Goal: Contribute content: Add original content to the website for others to see

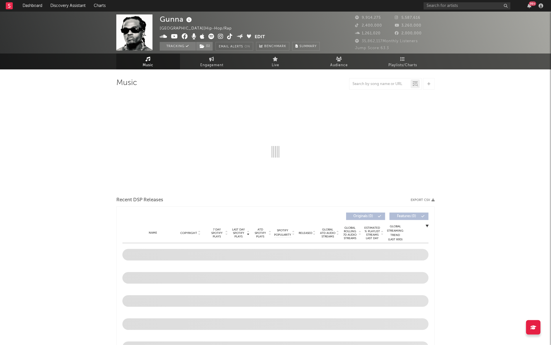
select select "6m"
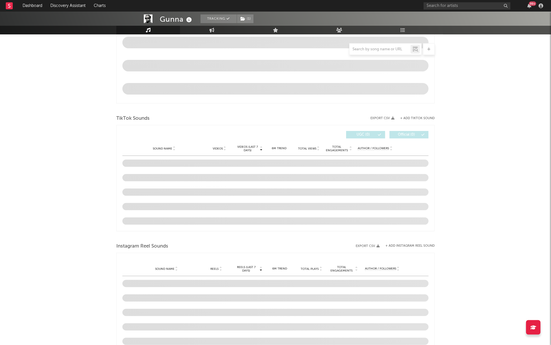
scroll to position [304, 0]
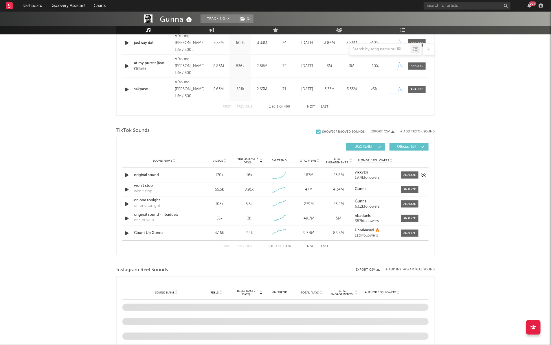
click at [127, 175] on icon "button" at bounding box center [127, 175] width 6 height 7
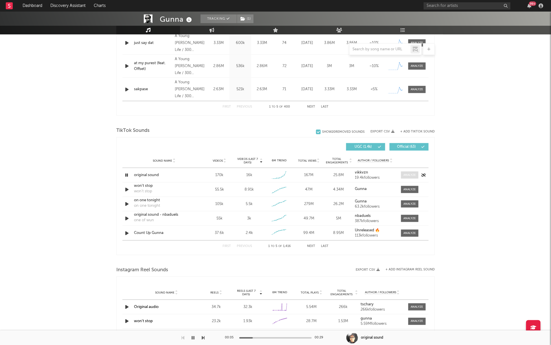
click at [404, 177] on div at bounding box center [410, 175] width 12 height 4
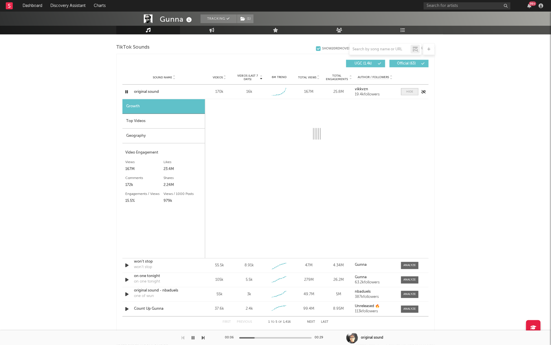
scroll to position [391, 0]
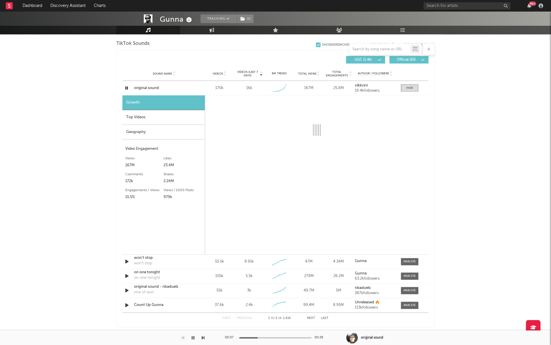
select select "6m"
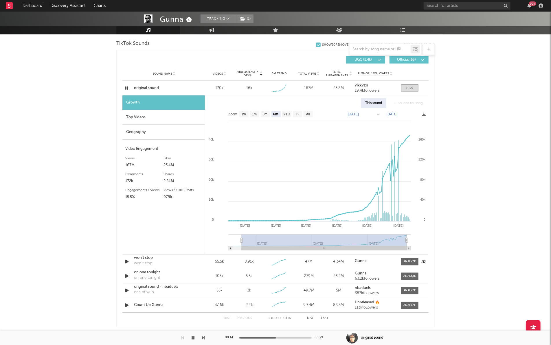
scroll to position [418, 0]
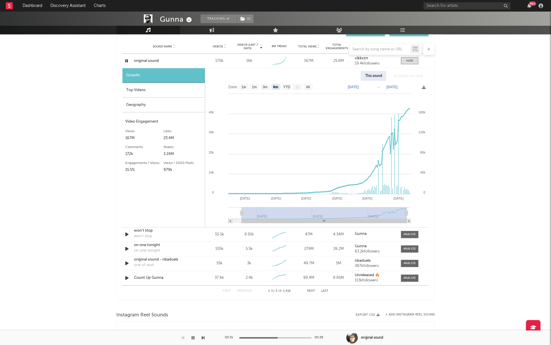
click at [312, 292] on button "Next" at bounding box center [311, 291] width 8 height 3
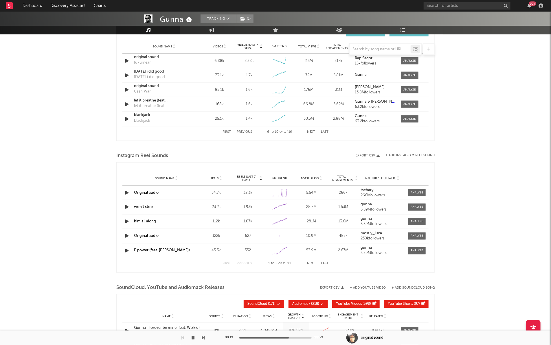
click at [311, 132] on button "Next" at bounding box center [311, 132] width 8 height 3
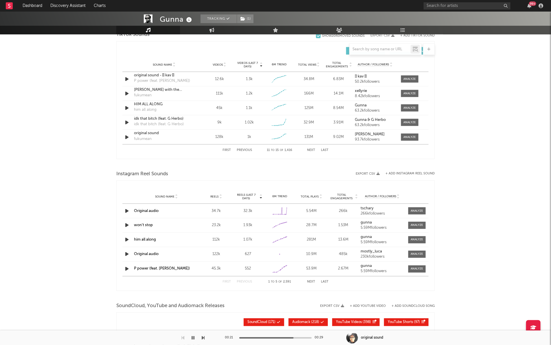
scroll to position [400, 0]
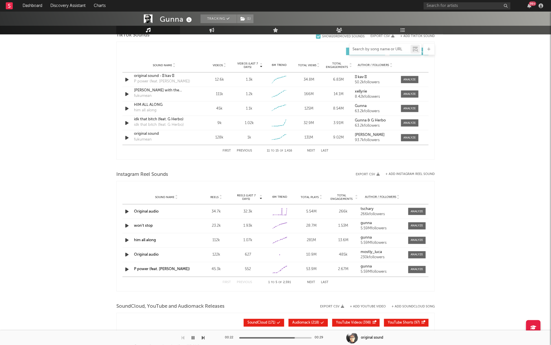
click at [364, 50] on input "text" at bounding box center [380, 49] width 61 height 5
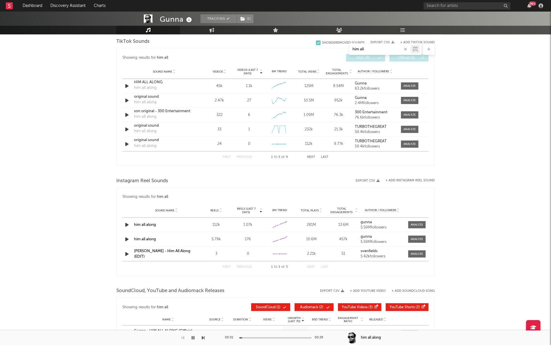
scroll to position [300, 0]
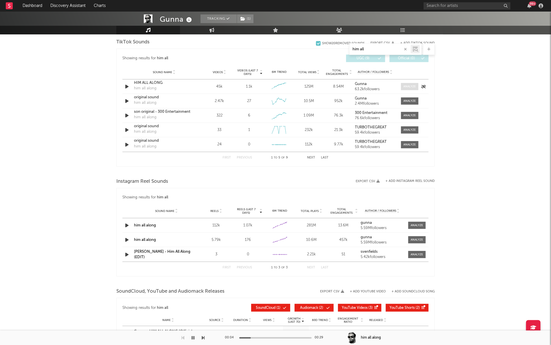
type input "him all"
click at [403, 87] on span at bounding box center [409, 86] width 17 height 7
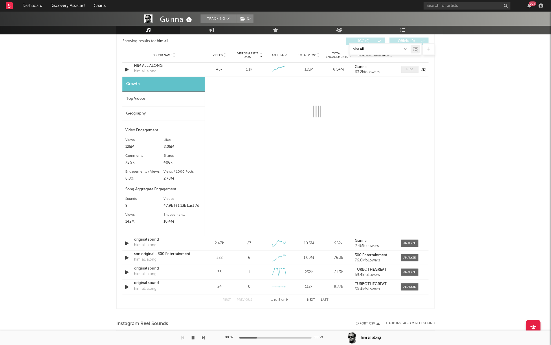
scroll to position [305, 0]
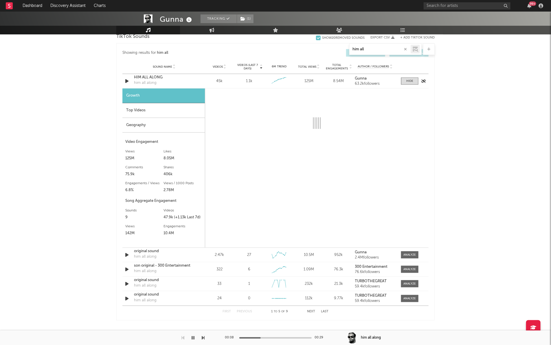
select select "6m"
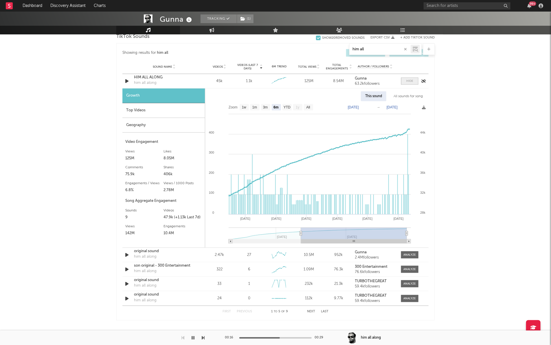
click at [404, 84] on span at bounding box center [409, 81] width 17 height 7
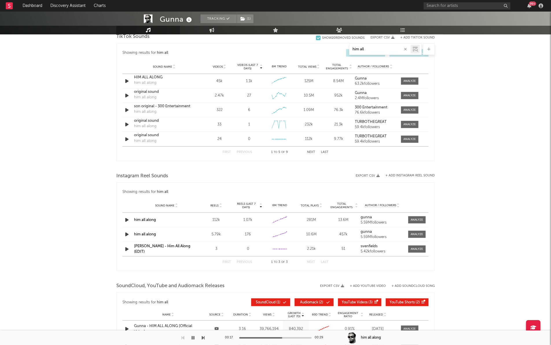
click at [379, 50] on input "him all" at bounding box center [380, 49] width 61 height 5
type input "wg"
select select "6m"
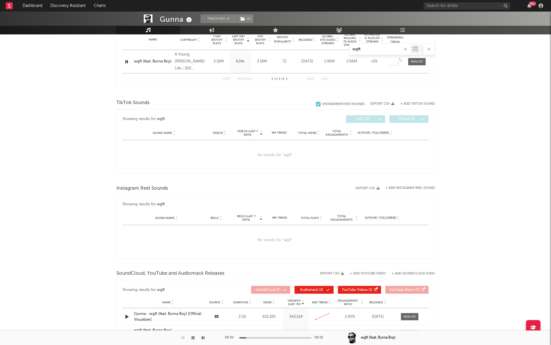
scroll to position [236, 0]
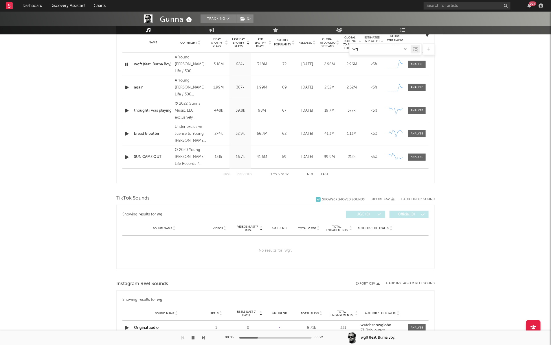
type input "w"
select select "6m"
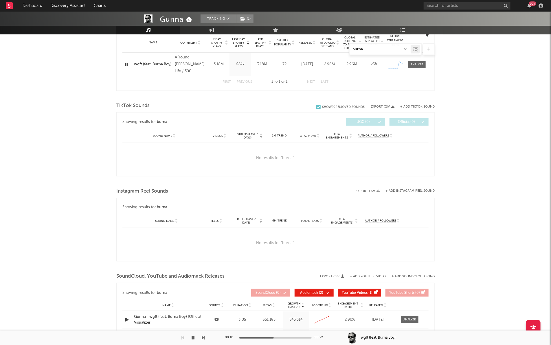
click at [194, 337] on icon "button" at bounding box center [193, 338] width 3 height 5
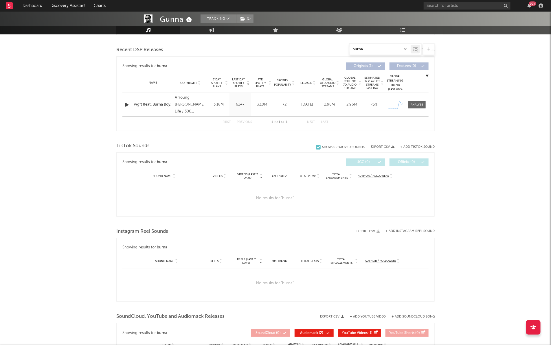
scroll to position [195, 0]
type input "burna"
click at [379, 51] on div "burna" at bounding box center [380, 49] width 61 height 7
click at [378, 49] on input "burna" at bounding box center [380, 49] width 61 height 5
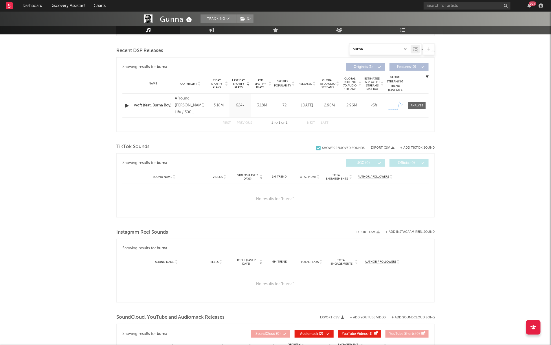
click at [378, 49] on input "burna" at bounding box center [380, 49] width 61 height 5
select select "6m"
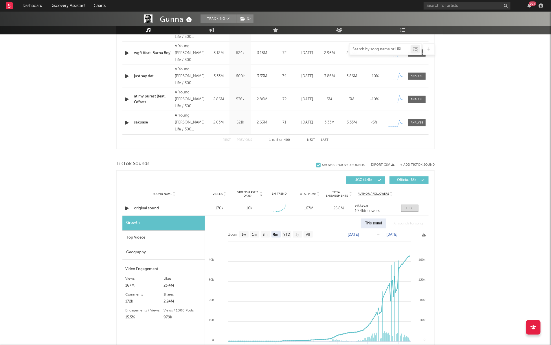
scroll to position [301, 0]
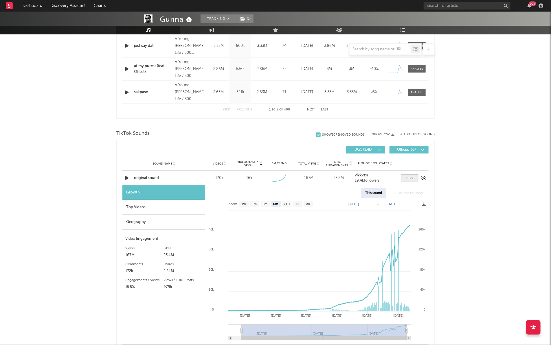
click at [410, 177] on div at bounding box center [409, 178] width 7 height 4
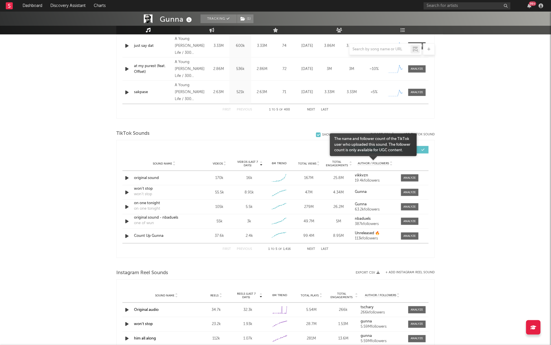
click at [370, 163] on span "Author / Followers" at bounding box center [373, 164] width 31 height 4
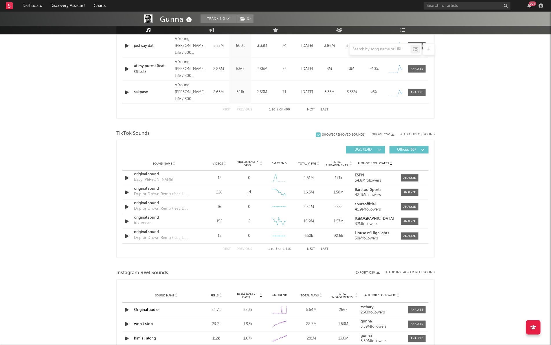
click at [314, 250] on button "Next" at bounding box center [311, 249] width 8 height 3
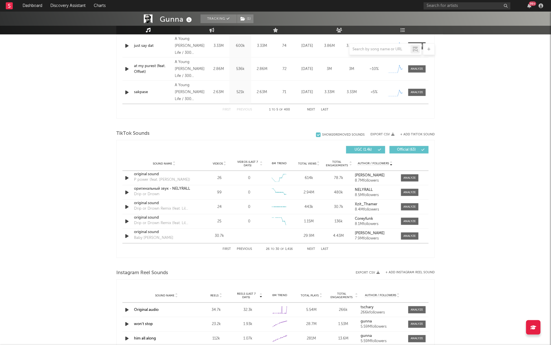
click at [314, 250] on button "Next" at bounding box center [311, 249] width 8 height 3
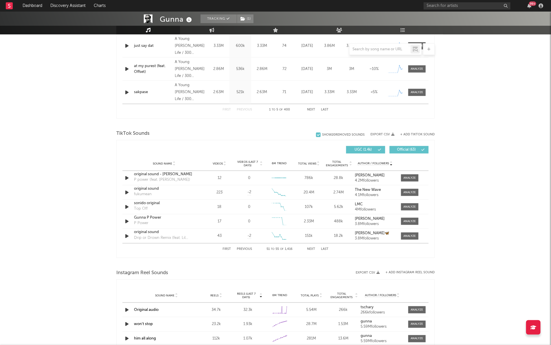
click at [314, 250] on button "Next" at bounding box center [311, 249] width 8 height 3
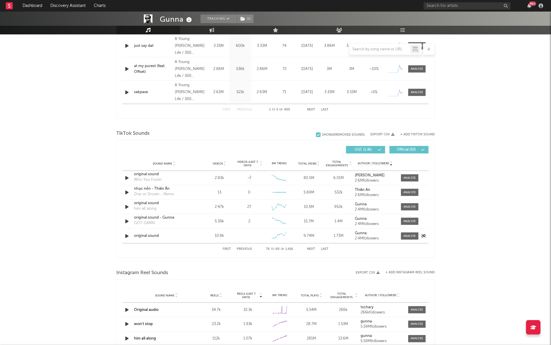
click at [127, 235] on icon "button" at bounding box center [127, 236] width 6 height 7
click at [413, 237] on div at bounding box center [410, 236] width 12 height 4
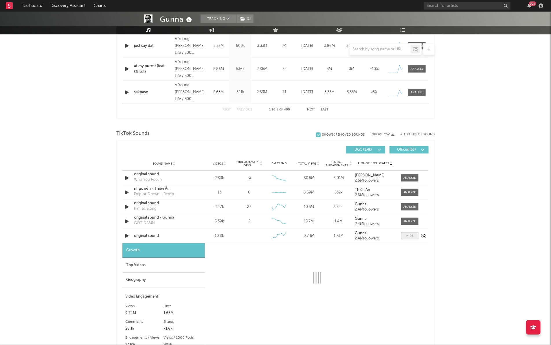
select select "1w"
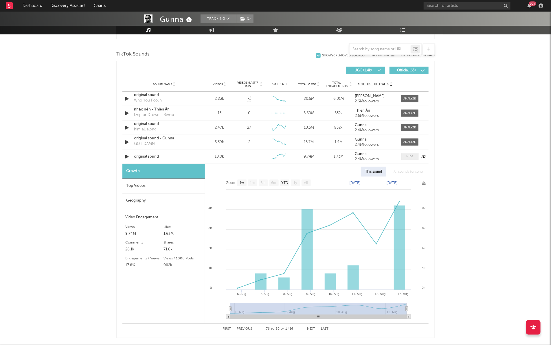
scroll to position [413, 0]
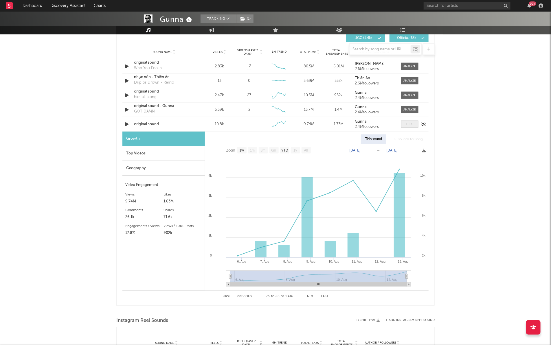
click at [402, 127] on span at bounding box center [409, 124] width 17 height 7
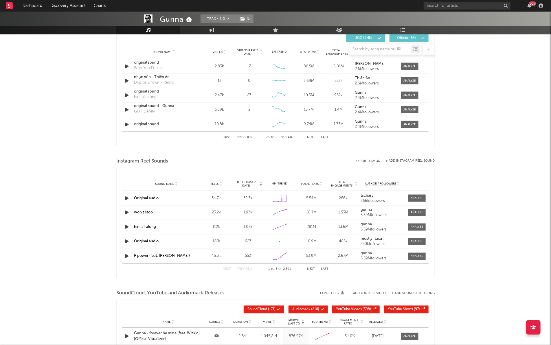
click at [311, 137] on button "Next" at bounding box center [311, 137] width 8 height 3
click at [124, 65] on icon "button" at bounding box center [127, 66] width 6 height 7
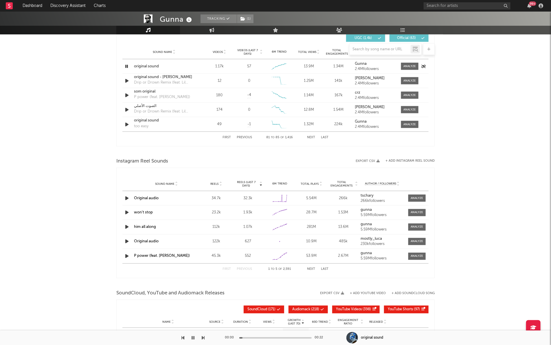
click at [125, 65] on icon "button" at bounding box center [127, 66] width 6 height 7
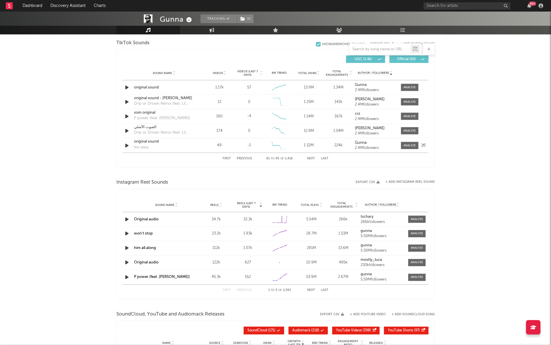
scroll to position [388, 0]
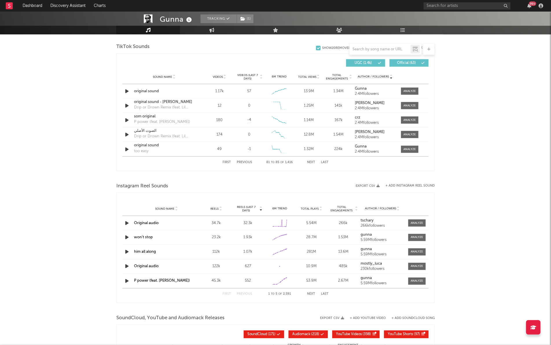
click at [311, 161] on button "Next" at bounding box center [311, 162] width 8 height 3
click at [243, 162] on button "Previous" at bounding box center [244, 162] width 15 height 3
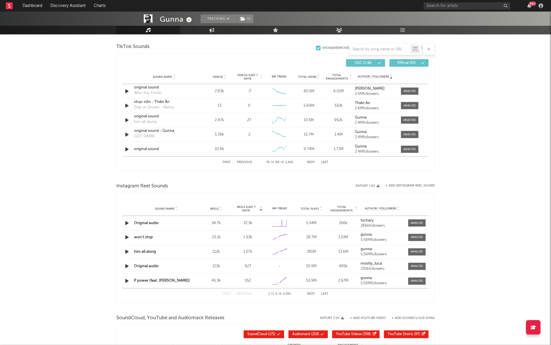
click at [243, 162] on button "Previous" at bounding box center [244, 162] width 15 height 3
click at [370, 48] on input "text" at bounding box center [380, 49] width 61 height 5
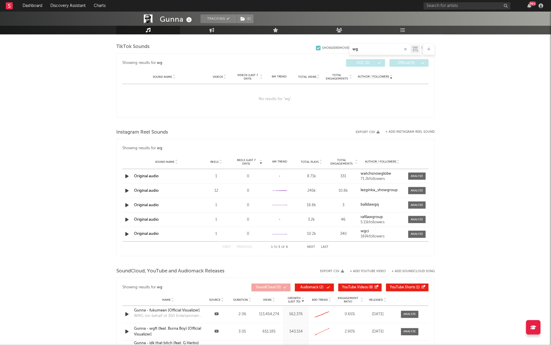
type input "wg"
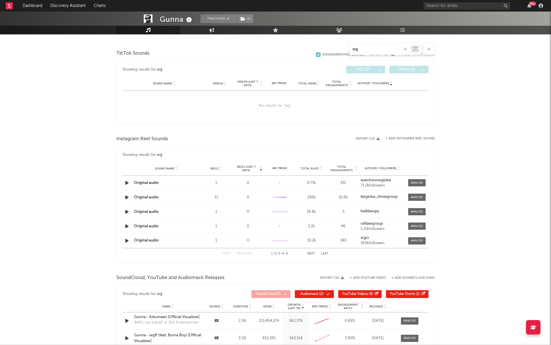
scroll to position [375, 0]
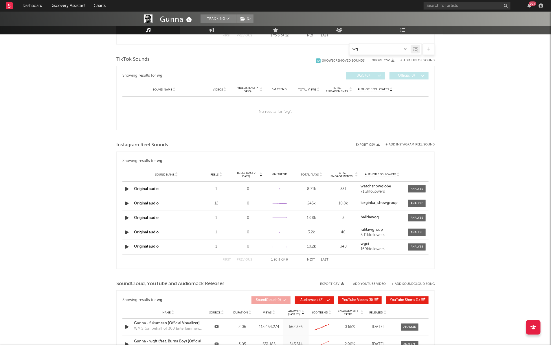
click at [414, 60] on button "+ Add TikTok Sound" at bounding box center [417, 60] width 34 height 3
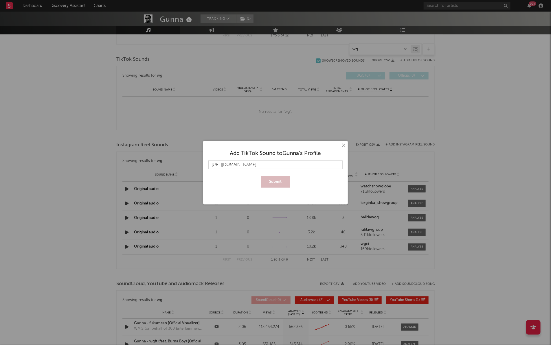
scroll to position [0, 20]
type input "[URL][DOMAIN_NAME]"
click at [274, 184] on button "Submit" at bounding box center [275, 182] width 29 height 12
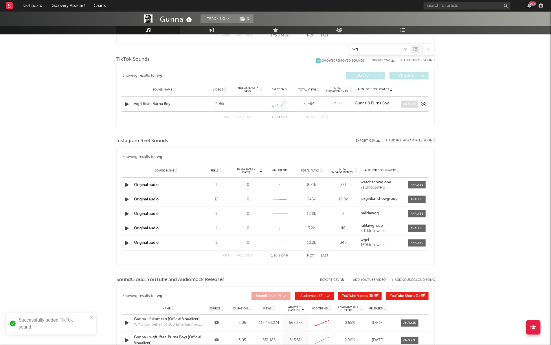
click at [404, 106] on div at bounding box center [410, 104] width 12 height 4
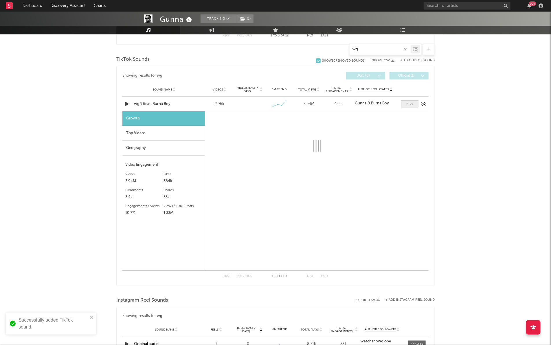
select select "1w"
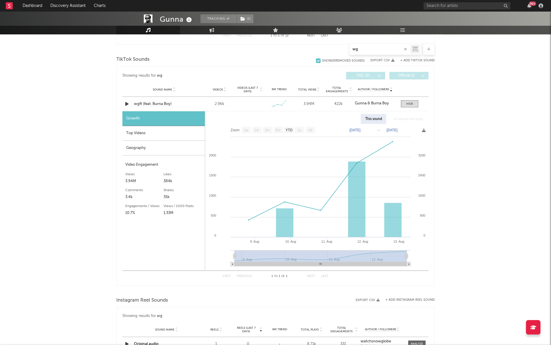
click at [414, 61] on button "+ Add TikTok Sound" at bounding box center [417, 60] width 34 height 3
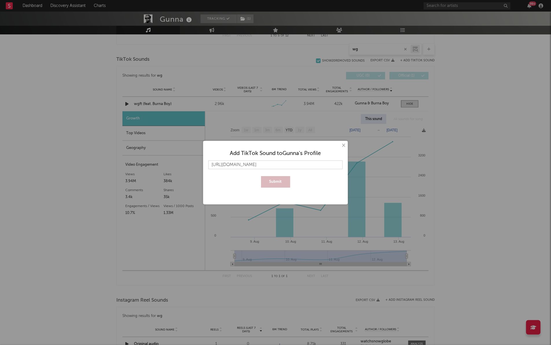
scroll to position [0, 34]
type input "[URL][DOMAIN_NAME]"
click at [261, 176] on button "Submit" at bounding box center [275, 182] width 29 height 12
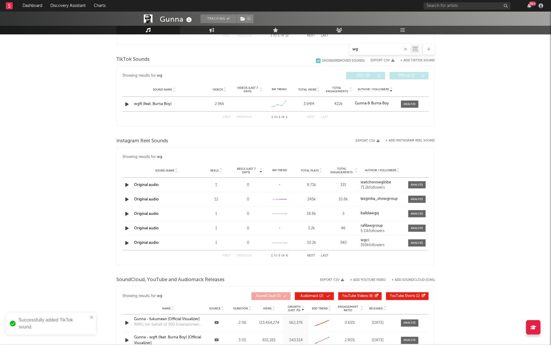
scroll to position [0, 0]
click at [359, 48] on input "wg" at bounding box center [380, 49] width 61 height 5
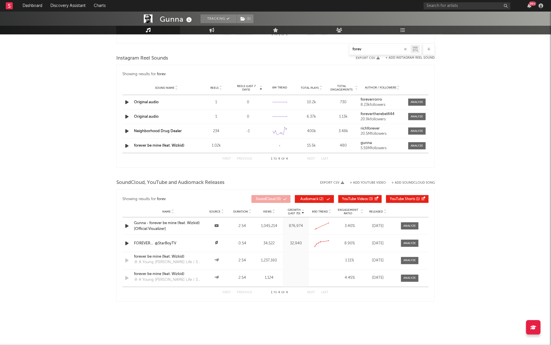
scroll to position [366, 0]
type input "forev"
click at [415, 147] on div at bounding box center [417, 146] width 12 height 4
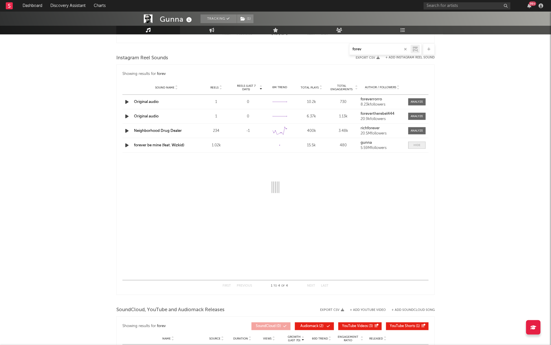
select select "1w"
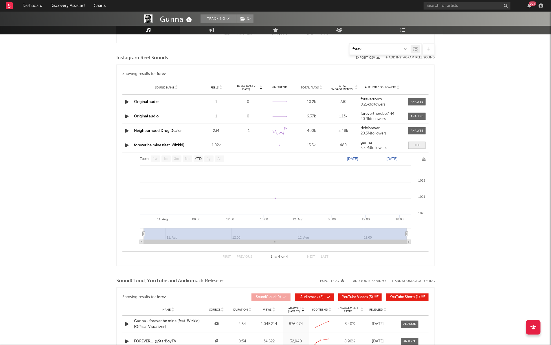
click at [415, 147] on div at bounding box center [417, 145] width 7 height 4
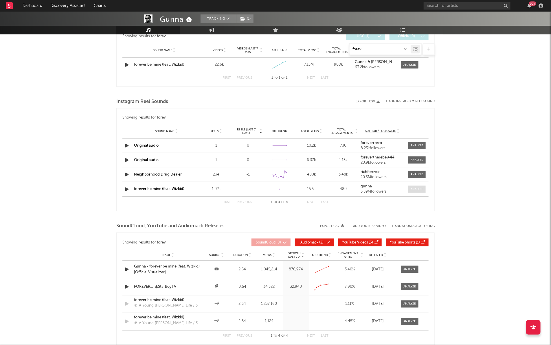
scroll to position [321, 0]
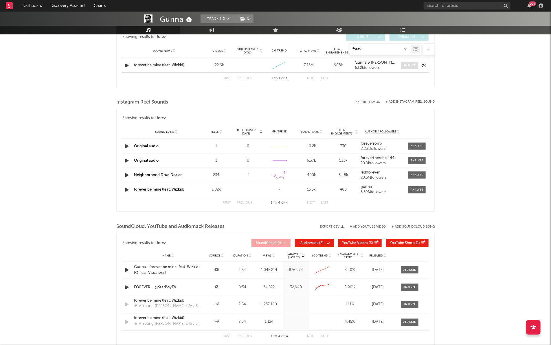
click at [415, 63] on span at bounding box center [409, 65] width 17 height 7
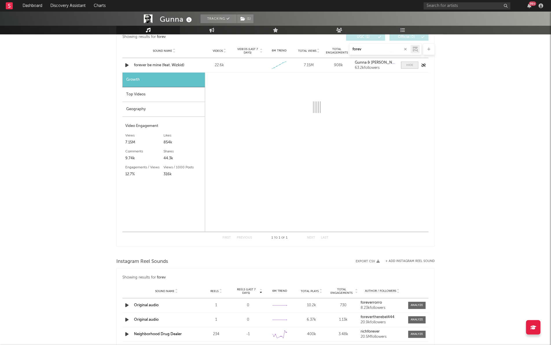
select select "1w"
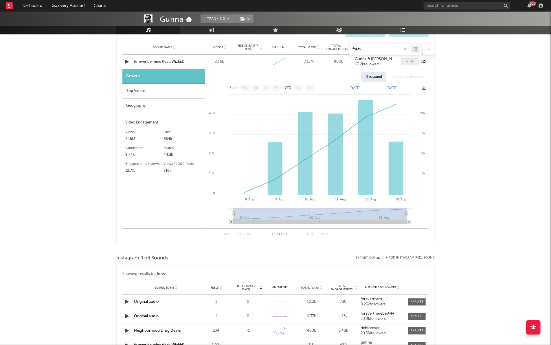
scroll to position [325, 0]
click at [135, 109] on div "Geography" at bounding box center [163, 105] width 83 height 15
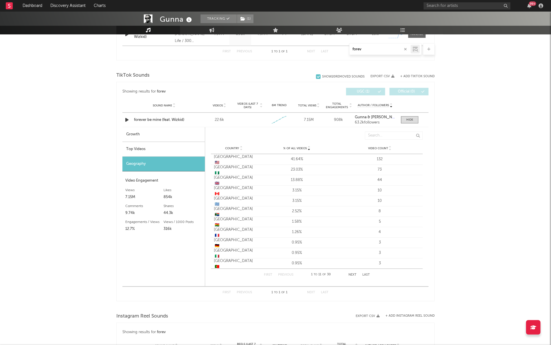
scroll to position [248, 0]
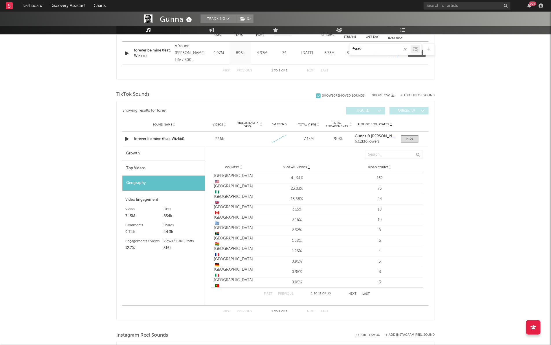
click at [360, 50] on input "forev" at bounding box center [380, 49] width 61 height 5
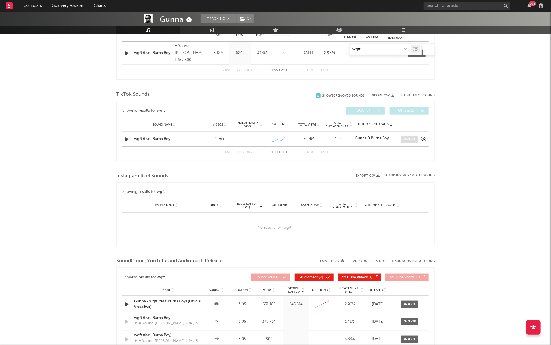
type input "wgft"
click at [414, 138] on div at bounding box center [410, 139] width 12 height 4
select select "1w"
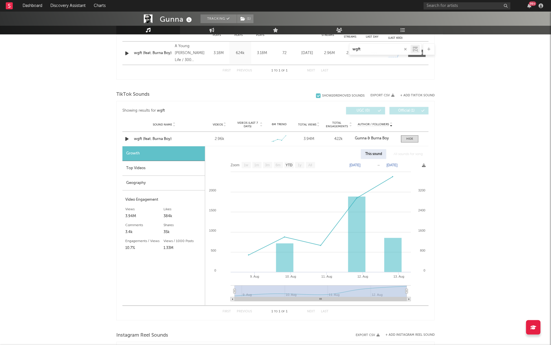
click at [148, 167] on div "Top Videos" at bounding box center [163, 168] width 83 height 15
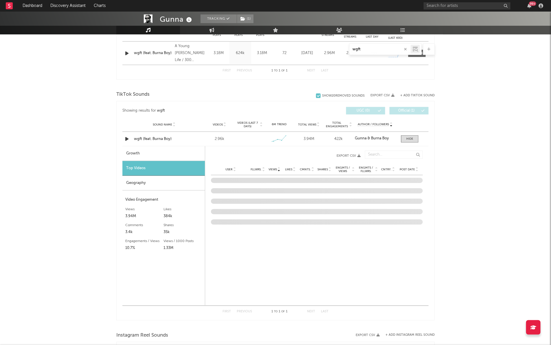
click at [140, 182] on div "Geography" at bounding box center [163, 183] width 83 height 15
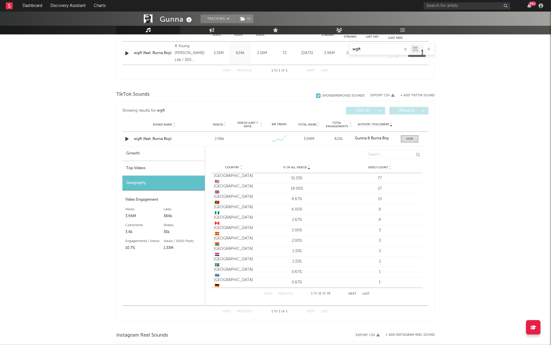
click at [373, 50] on input "wgft" at bounding box center [380, 49] width 61 height 5
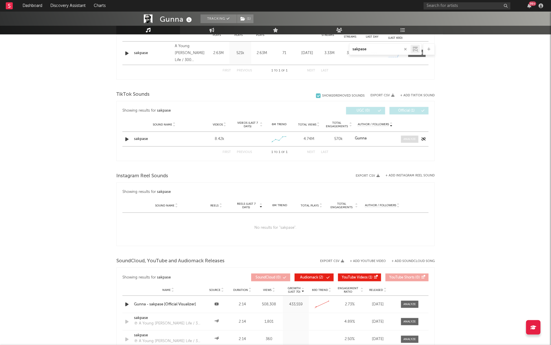
type input "sakpase"
click at [405, 137] on div at bounding box center [410, 139] width 12 height 4
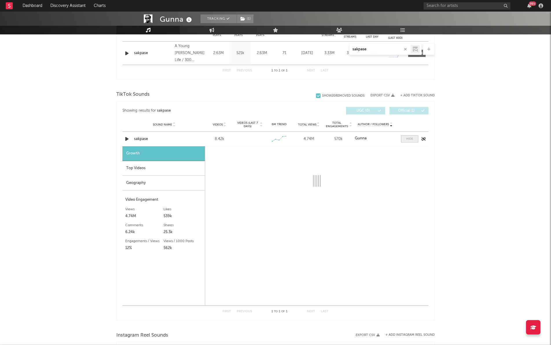
select select "1w"
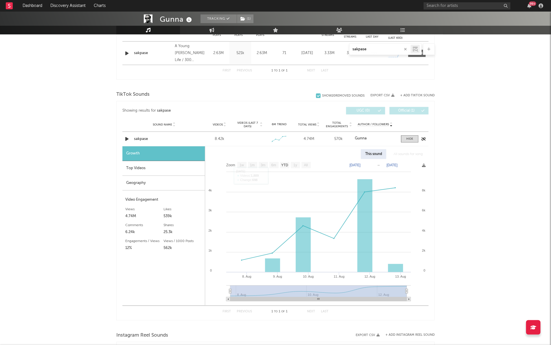
click at [141, 139] on div "sakpase" at bounding box center [164, 139] width 61 height 6
